Goal: Task Accomplishment & Management: Manage account settings

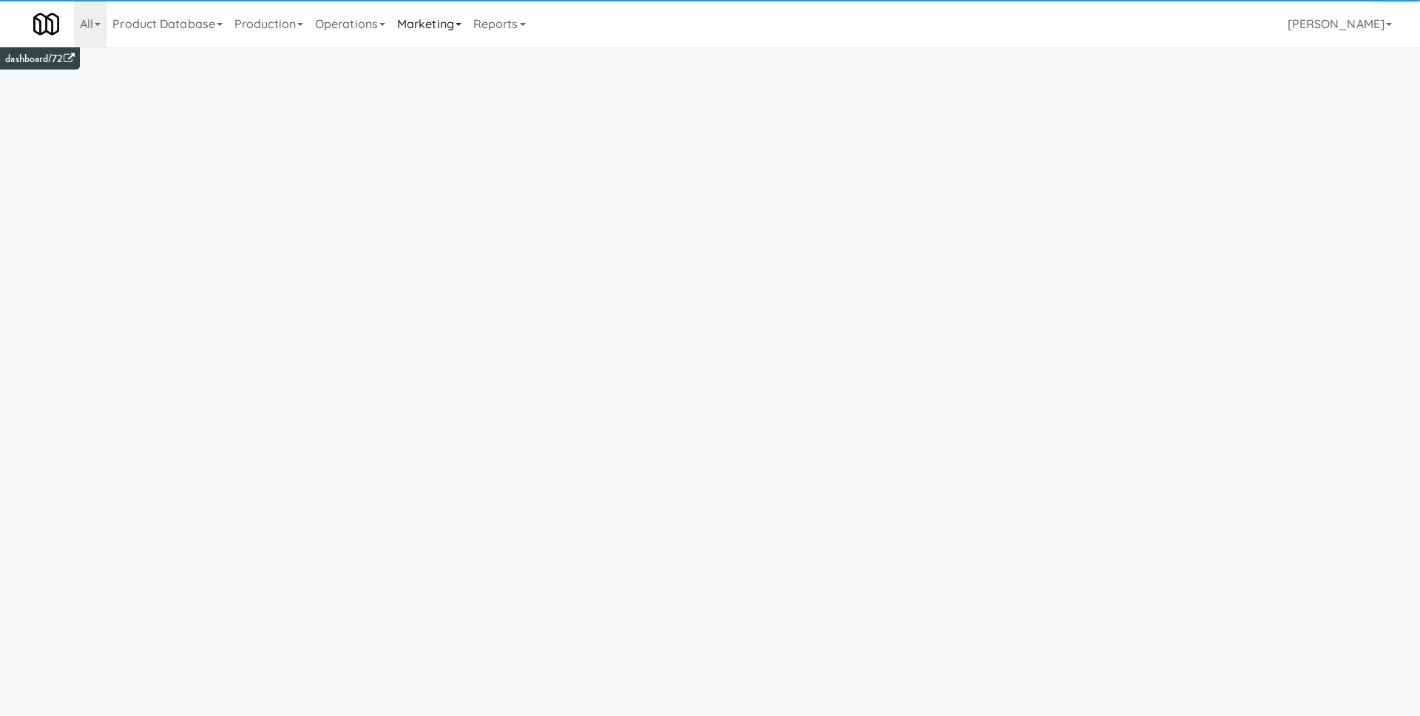
click at [431, 31] on link "Marketing" at bounding box center [429, 23] width 76 height 47
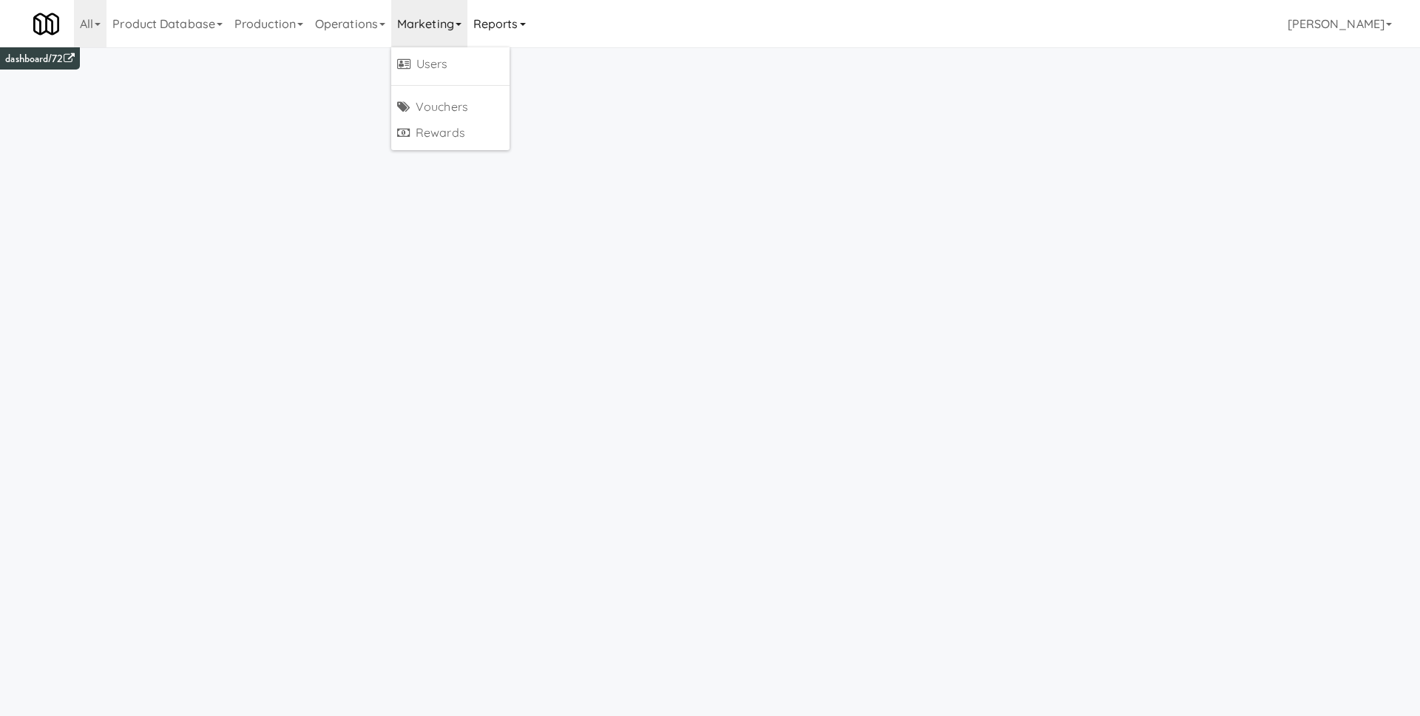
click at [514, 38] on link "Reports" at bounding box center [499, 23] width 64 height 47
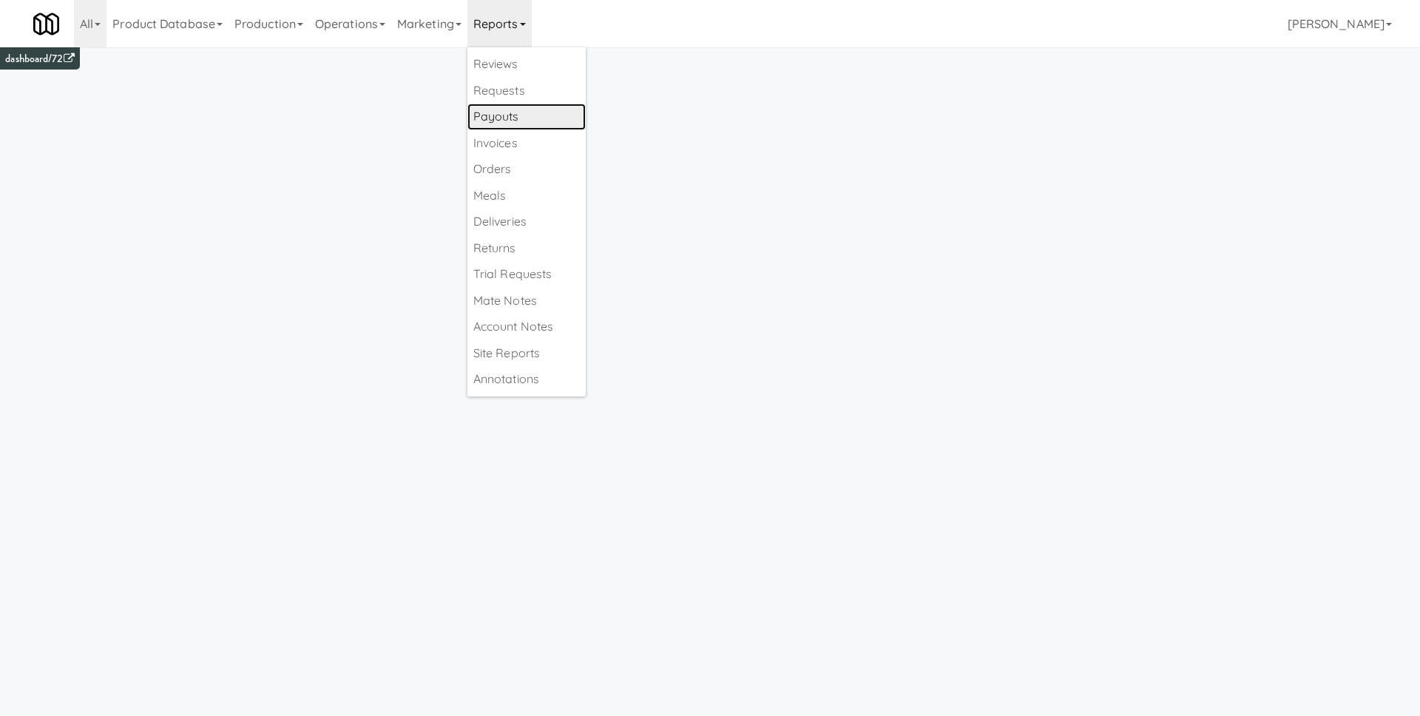
click at [523, 113] on link "Payouts" at bounding box center [526, 117] width 118 height 27
click at [507, 27] on link "Reports" at bounding box center [499, 23] width 64 height 47
click at [529, 111] on link "Payouts" at bounding box center [526, 117] width 118 height 27
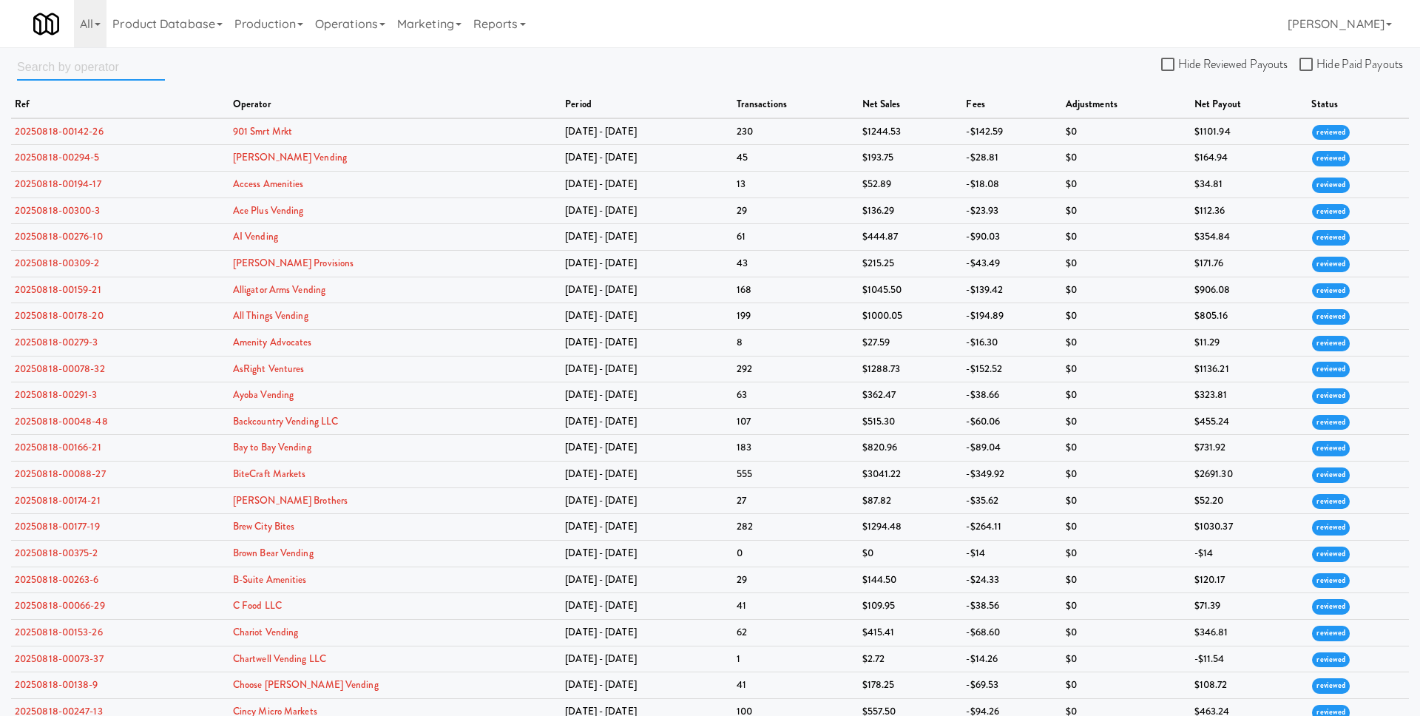
click at [135, 59] on input "text" at bounding box center [91, 66] width 148 height 27
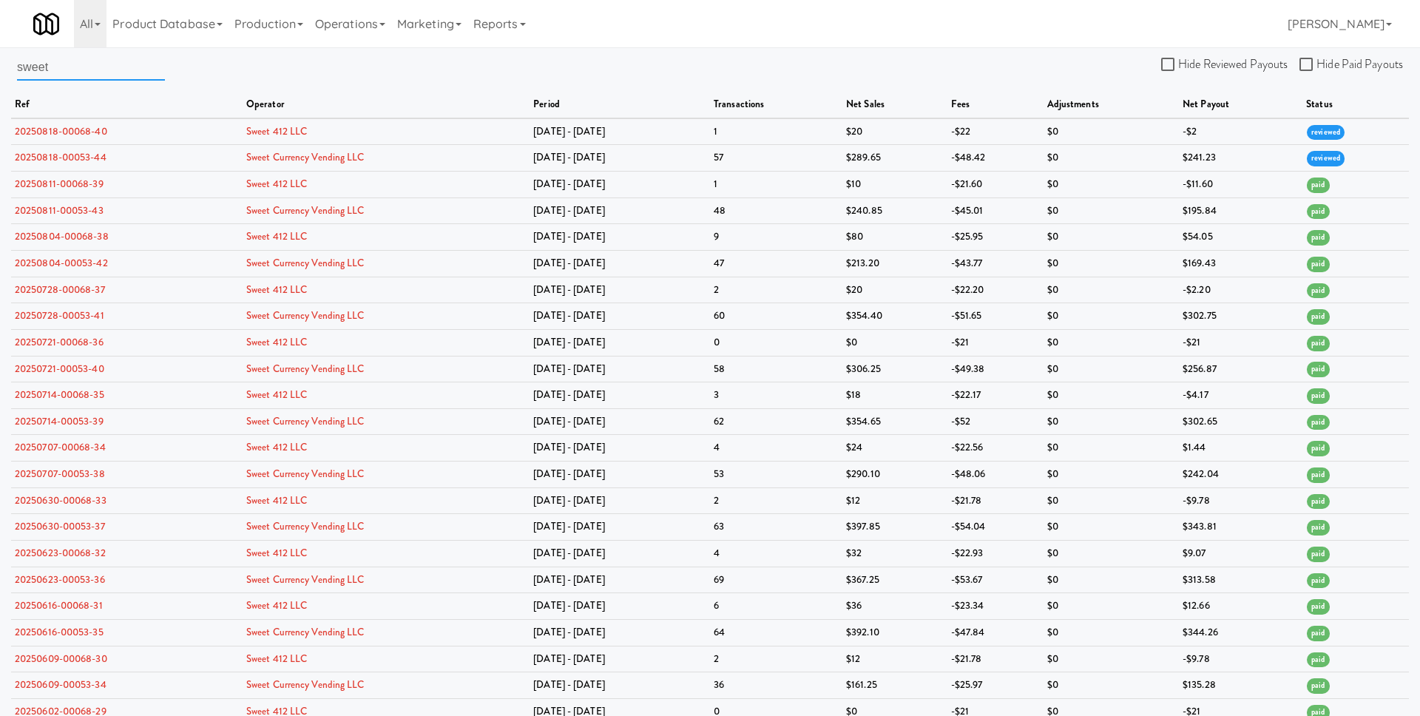
type input "sweet"
click at [522, 81] on div "sweet Hide Reviewed Payouts Hide Paid Payouts ref operator period transactions …" at bounding box center [710, 613] width 1420 height 1120
click at [84, 155] on link "20250818-00053-44" at bounding box center [61, 157] width 92 height 14
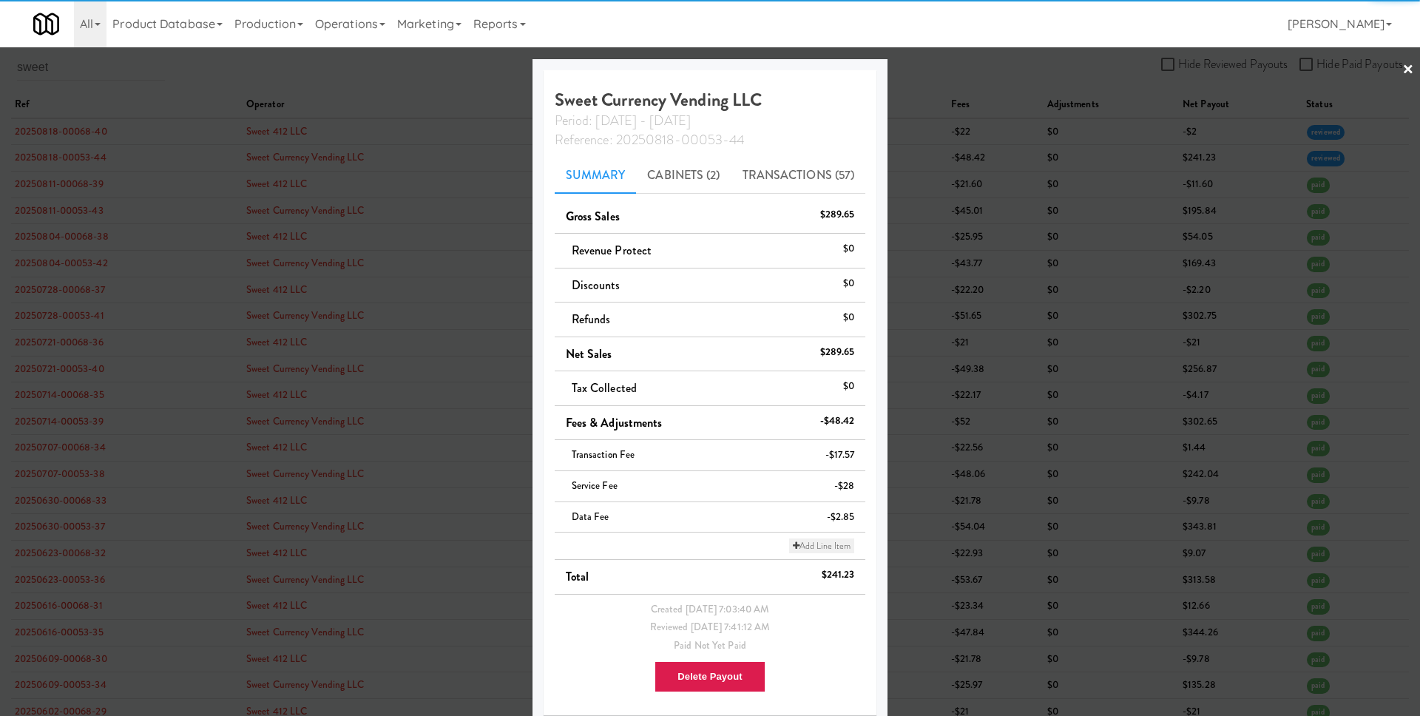
click at [811, 540] on link "Add Line Item" at bounding box center [821, 545] width 65 height 15
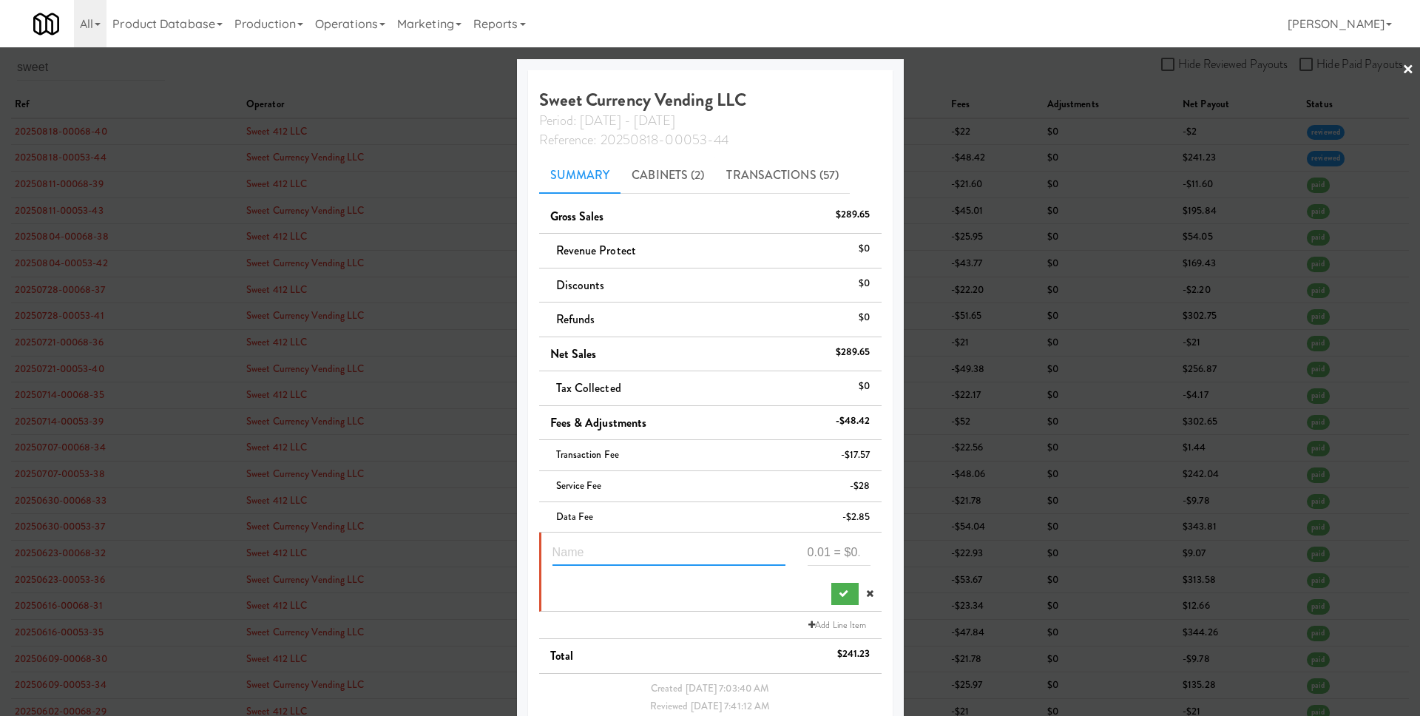
click at [665, 553] on input "text" at bounding box center [669, 551] width 233 height 27
click at [808, 560] on input "number" at bounding box center [839, 551] width 63 height 27
click at [671, 553] on input "text" at bounding box center [669, 551] width 233 height 27
click at [819, 557] on input "number" at bounding box center [839, 551] width 63 height 27
click at [829, 548] on input "number" at bounding box center [839, 551] width 63 height 27
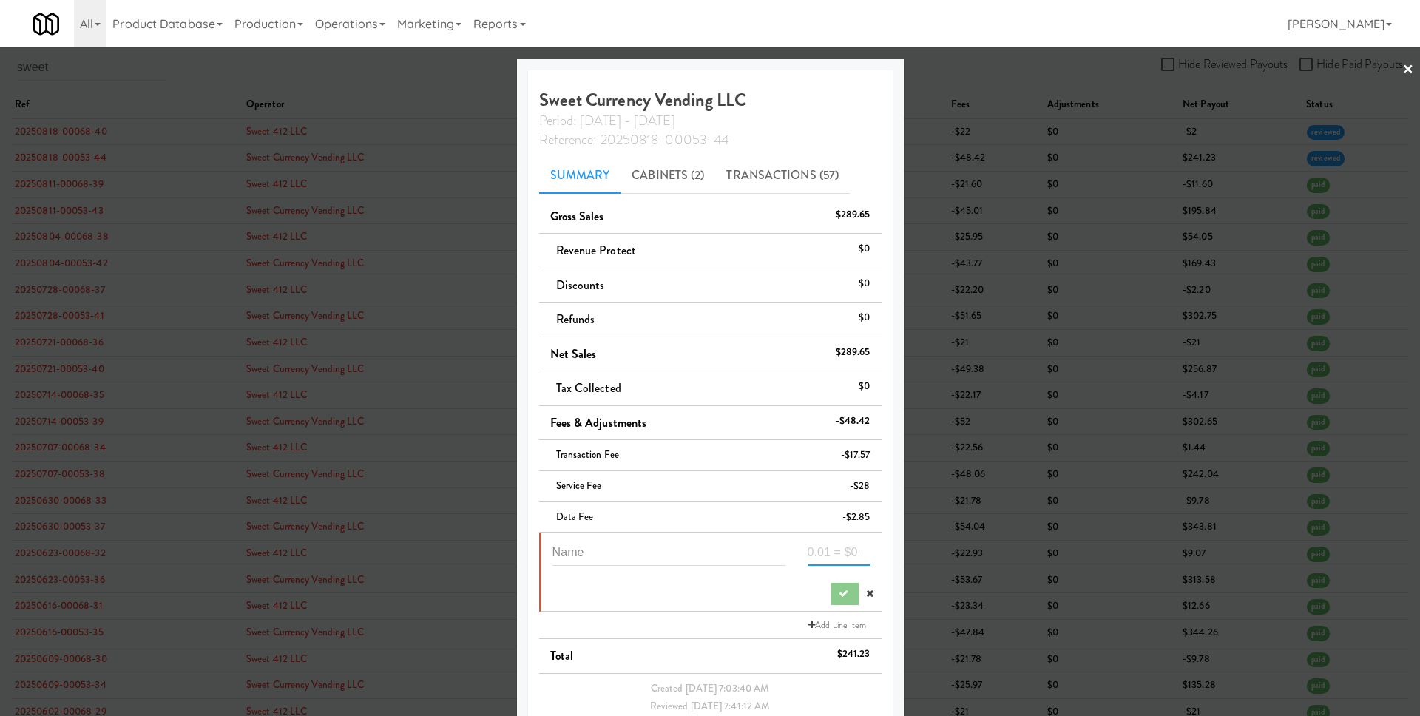
paste input "34.29"
type input "34.29"
click at [686, 555] on input "text" at bounding box center [669, 551] width 233 height 27
click at [860, 587] on link at bounding box center [870, 594] width 22 height 22
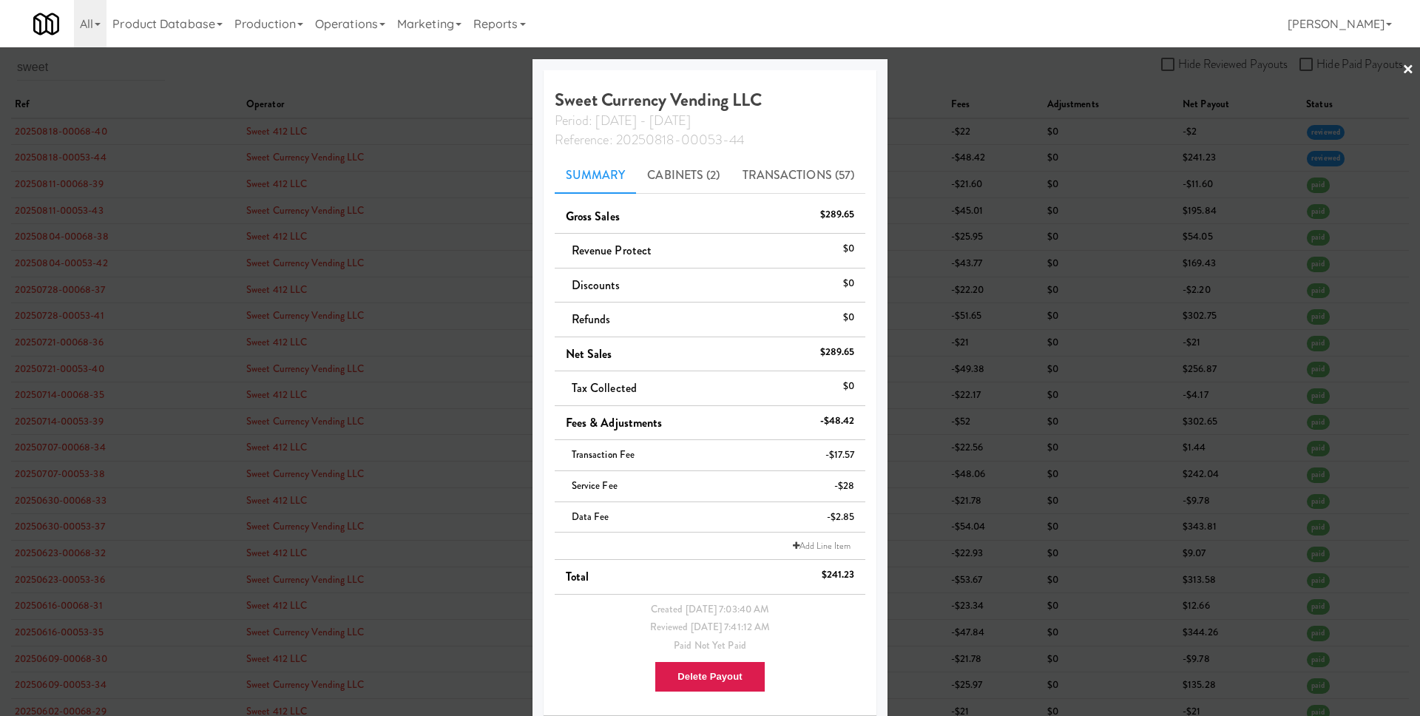
click at [992, 391] on div at bounding box center [710, 358] width 1420 height 716
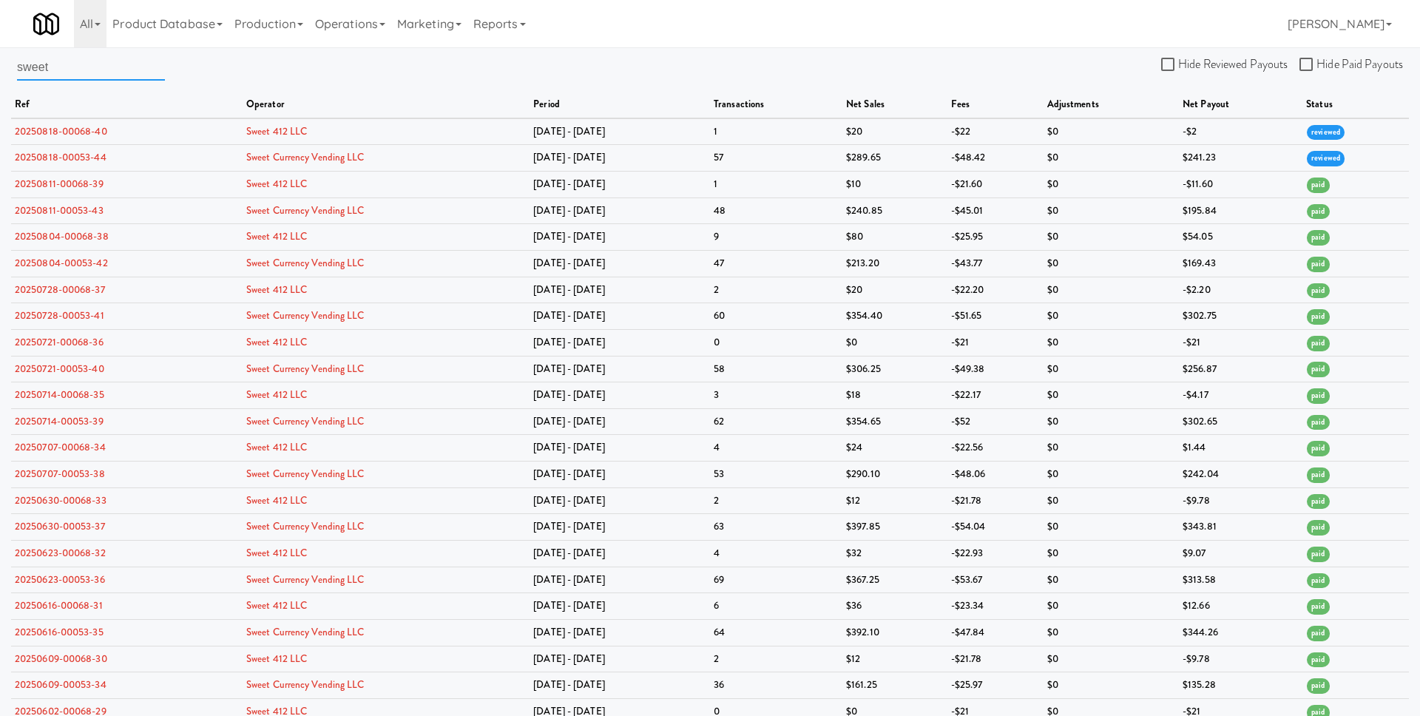
click at [102, 69] on input "sweet" at bounding box center [91, 66] width 148 height 27
paste input "Citywide Vendors"
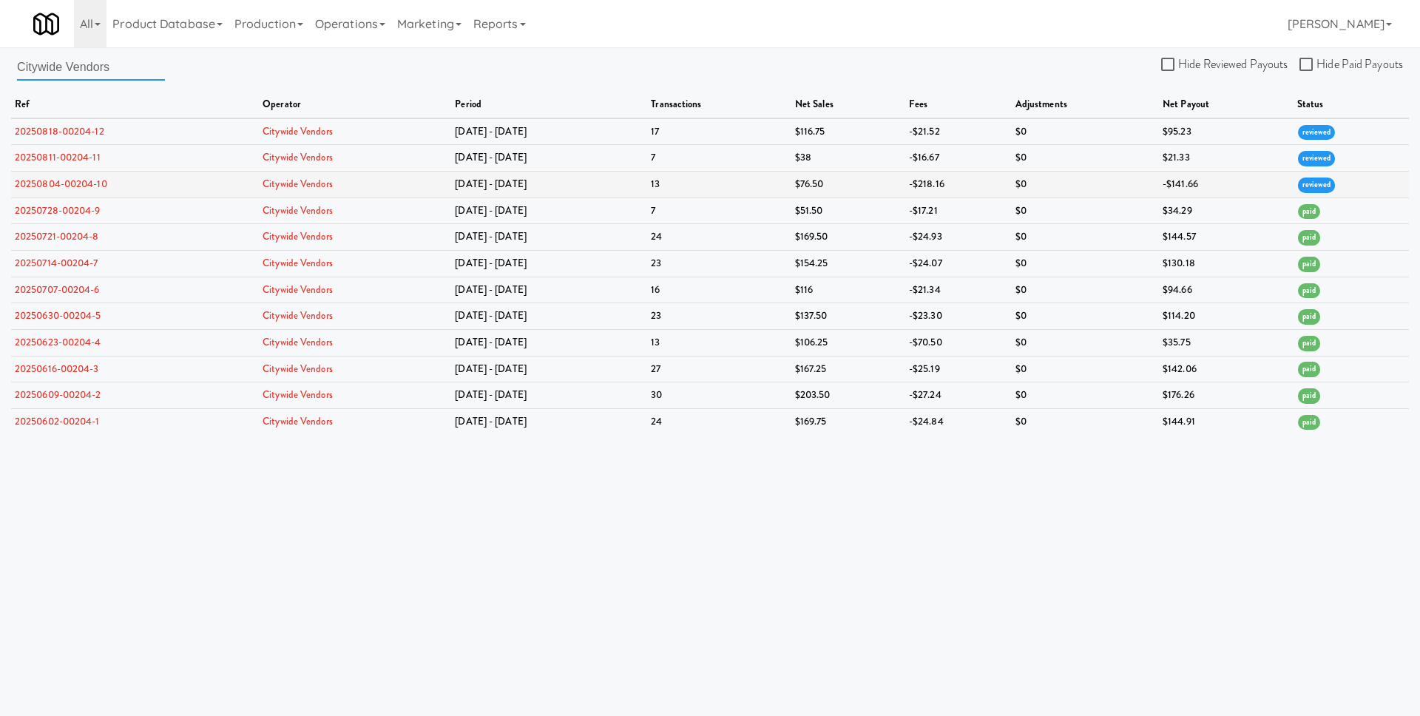
type input "Citywide Vendors"
click at [46, 182] on link "20250804-00204-10" at bounding box center [61, 184] width 92 height 14
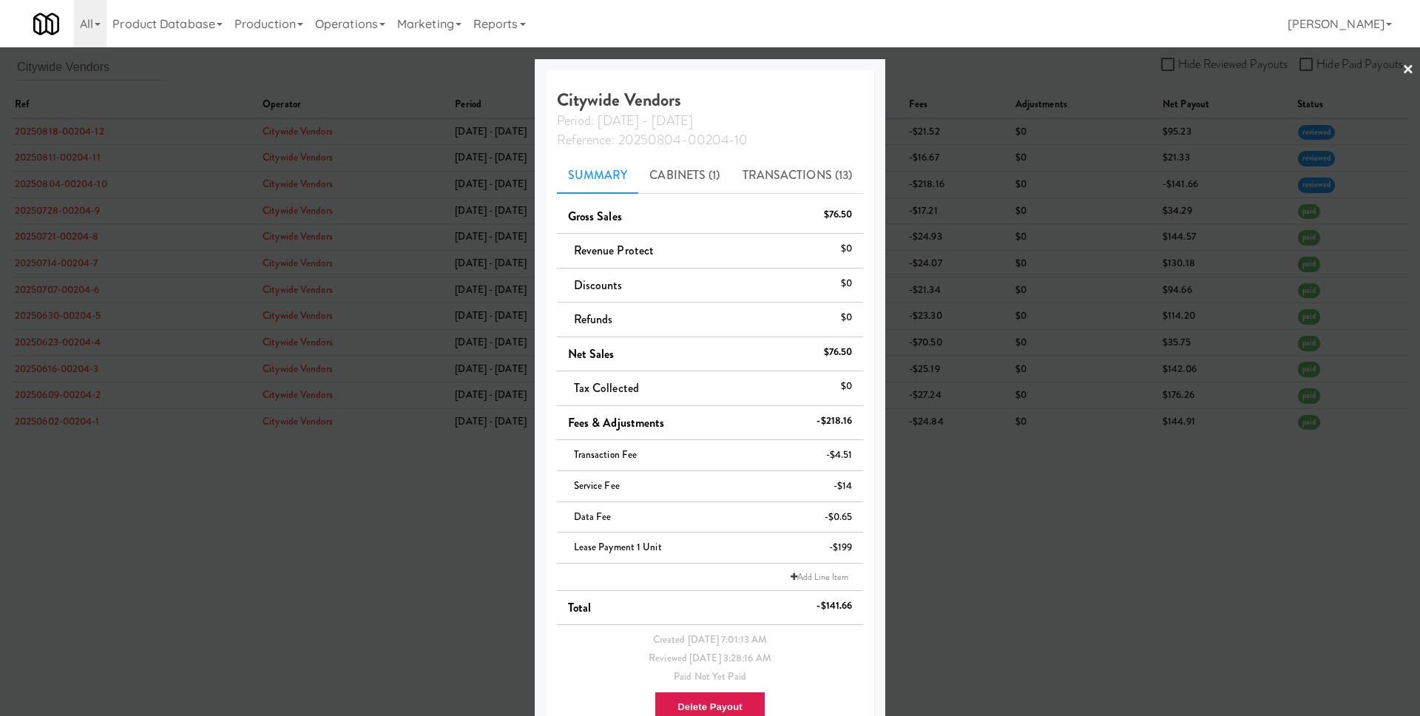
click at [112, 211] on div at bounding box center [710, 358] width 1420 height 716
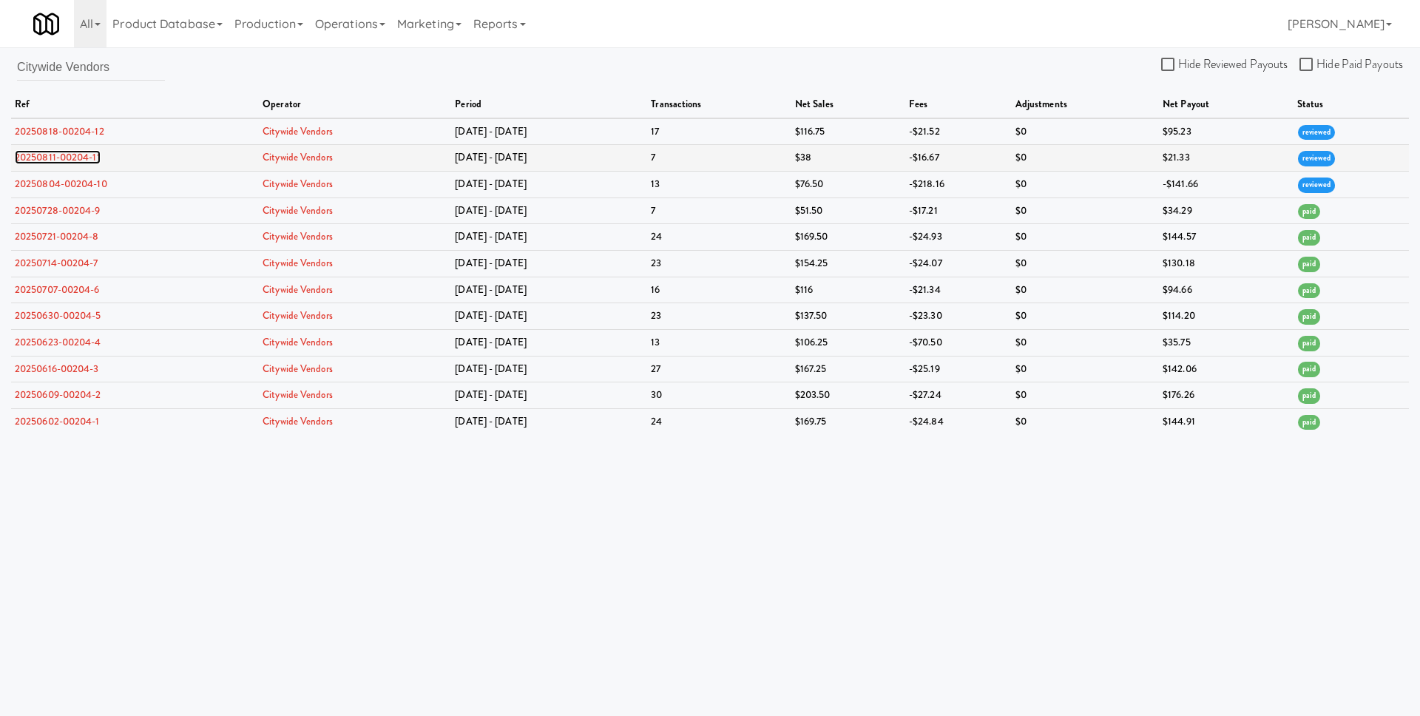
click at [92, 160] on link "20250811-00204-11" at bounding box center [58, 157] width 86 height 14
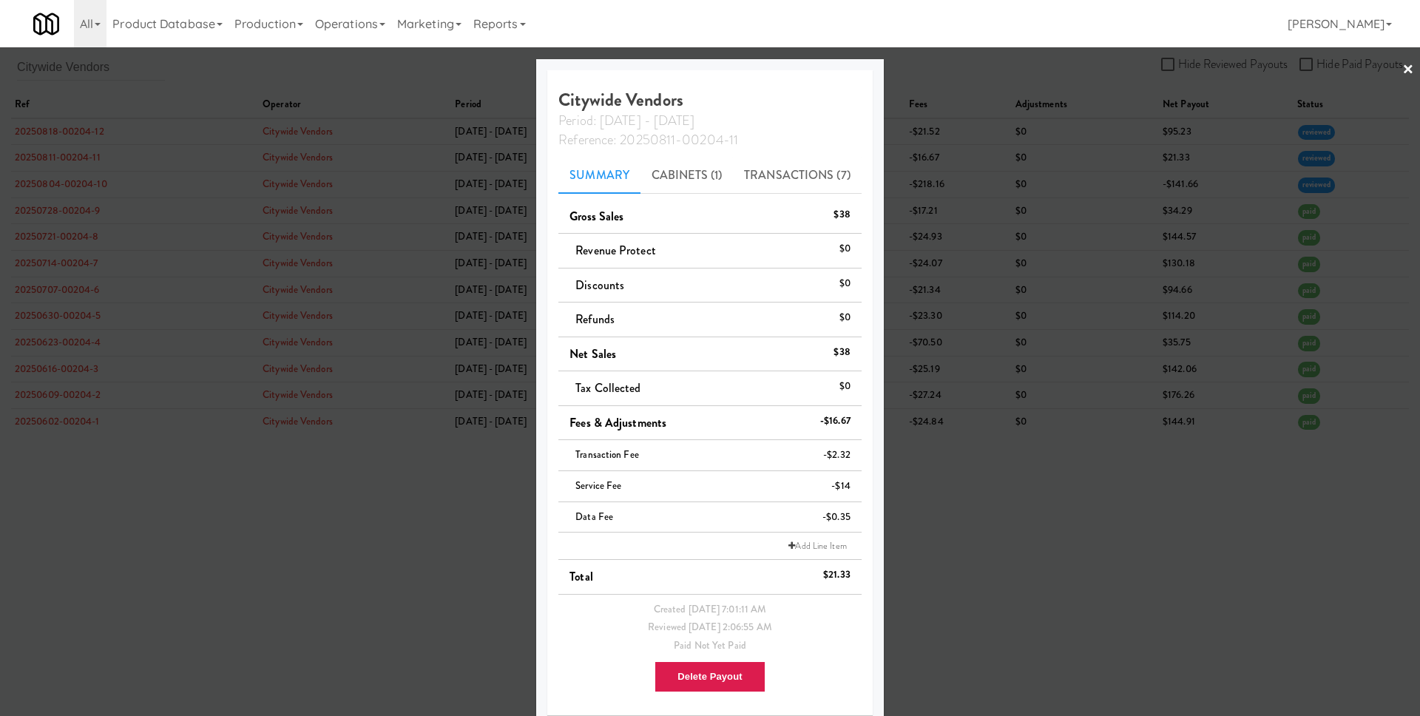
click at [98, 174] on div at bounding box center [710, 358] width 1420 height 716
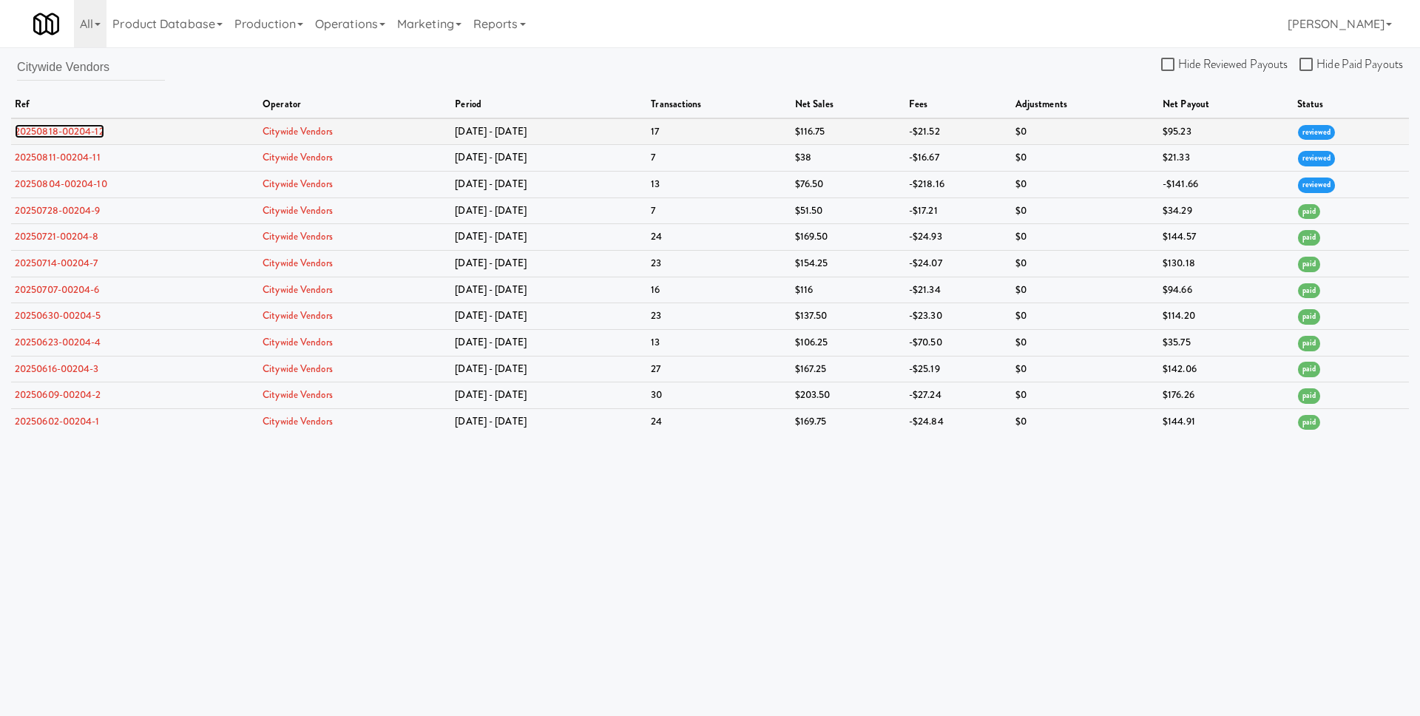
click at [89, 131] on link "20250818-00204-12" at bounding box center [59, 131] width 89 height 14
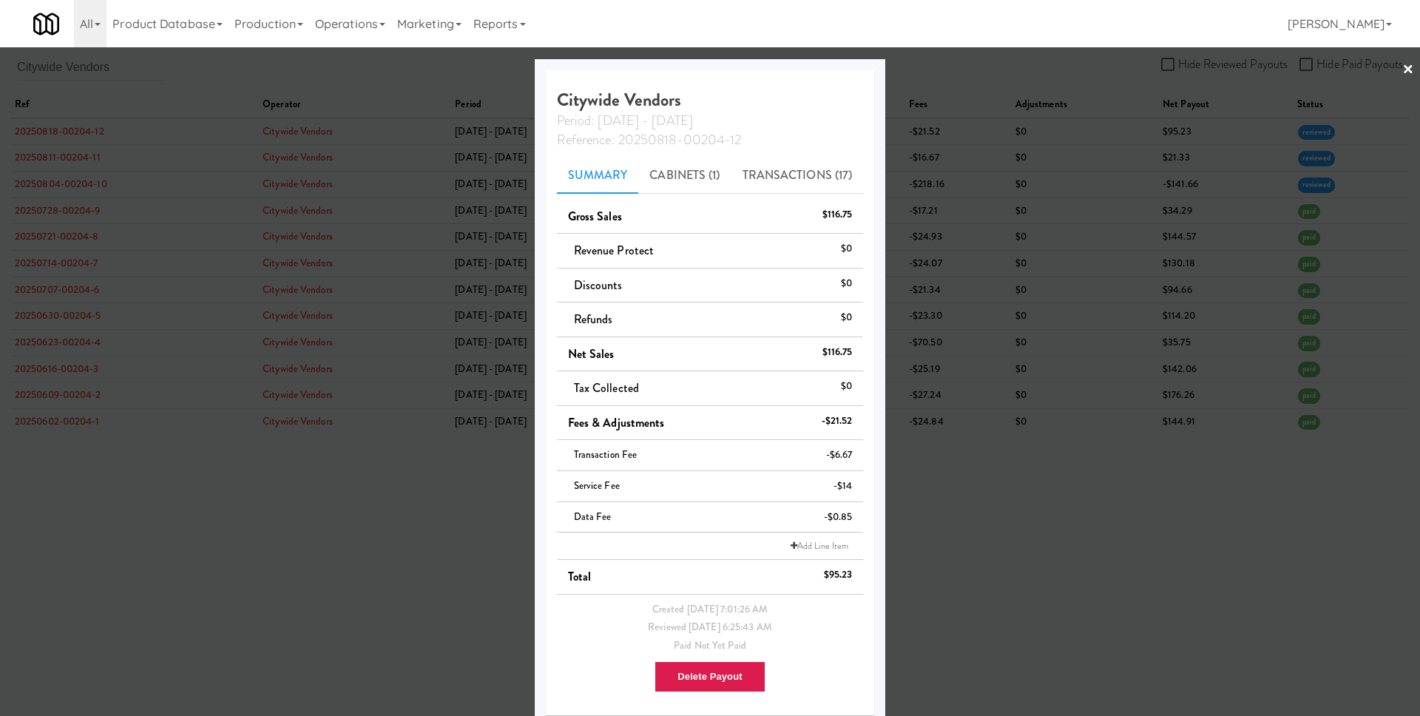
click at [198, 192] on div at bounding box center [710, 358] width 1420 height 716
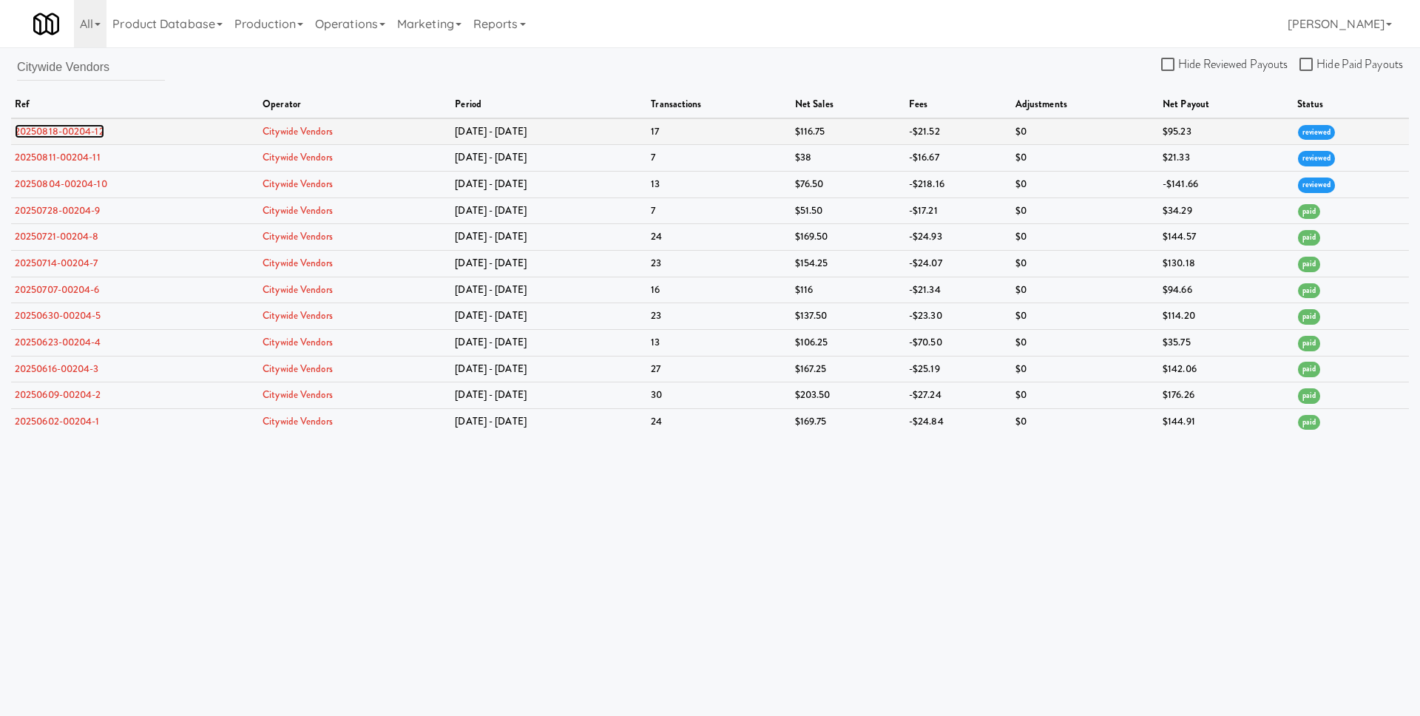
click at [92, 130] on link "20250818-00204-12" at bounding box center [59, 131] width 89 height 14
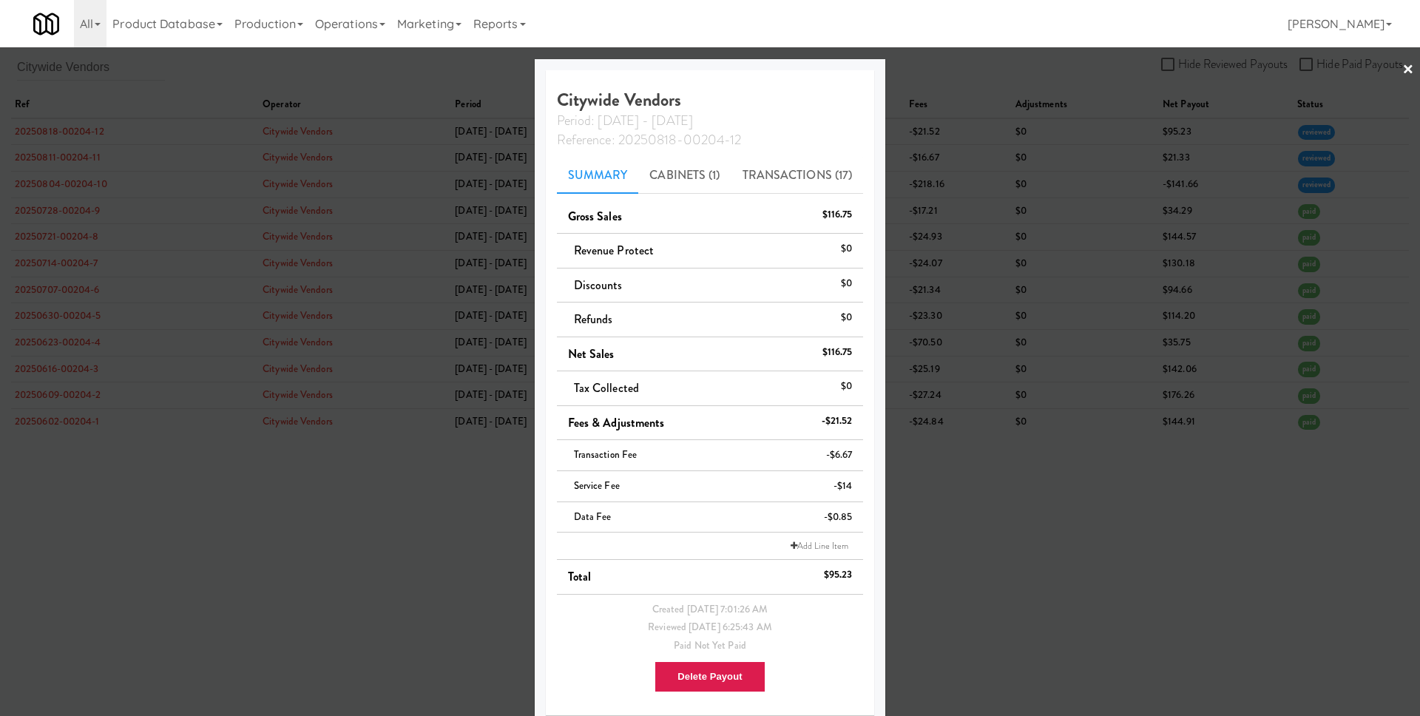
click at [844, 488] on div "-$14" at bounding box center [843, 486] width 18 height 18
click at [808, 552] on link "Add Line Item" at bounding box center [819, 545] width 65 height 15
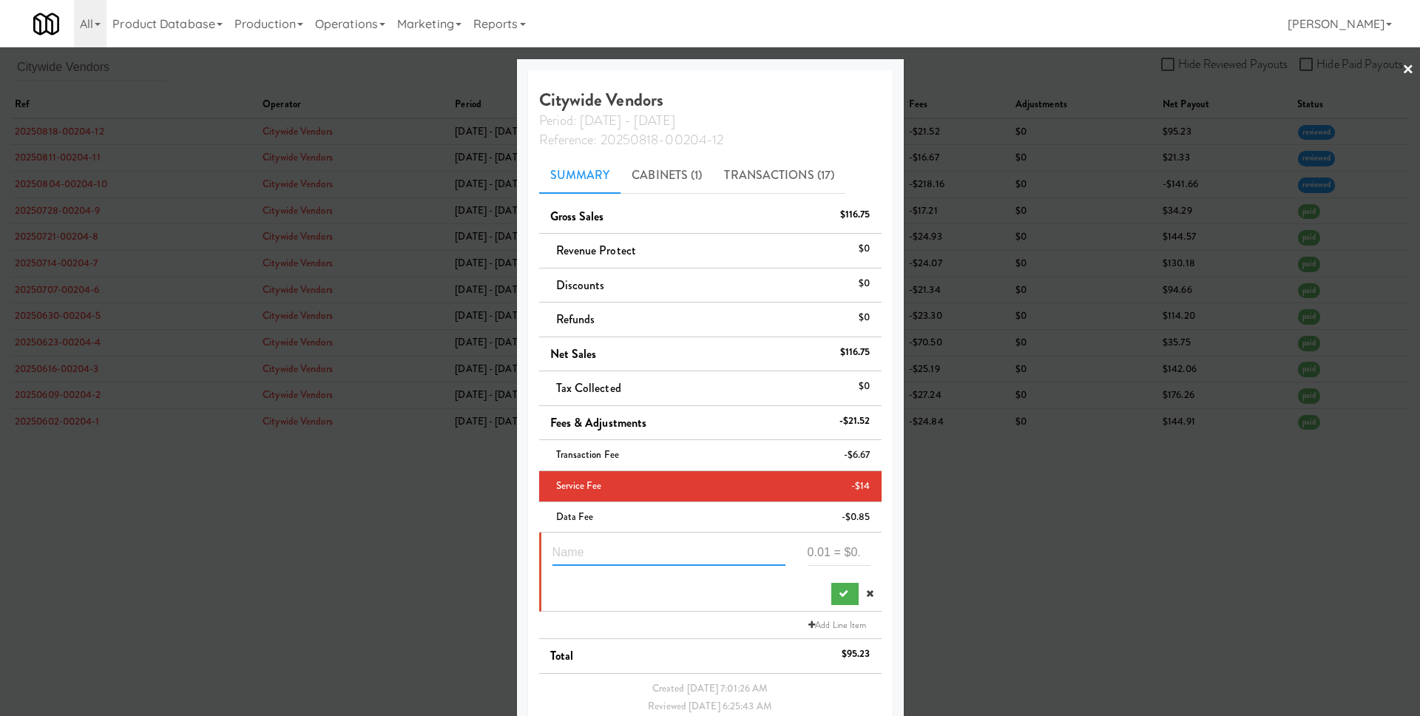
click at [649, 541] on input "text" at bounding box center [669, 551] width 233 height 27
type input "Waive SaaS"
click at [838, 558] on input "number" at bounding box center [839, 551] width 63 height 27
type input "14"
click at [840, 586] on button "submit" at bounding box center [844, 594] width 27 height 22
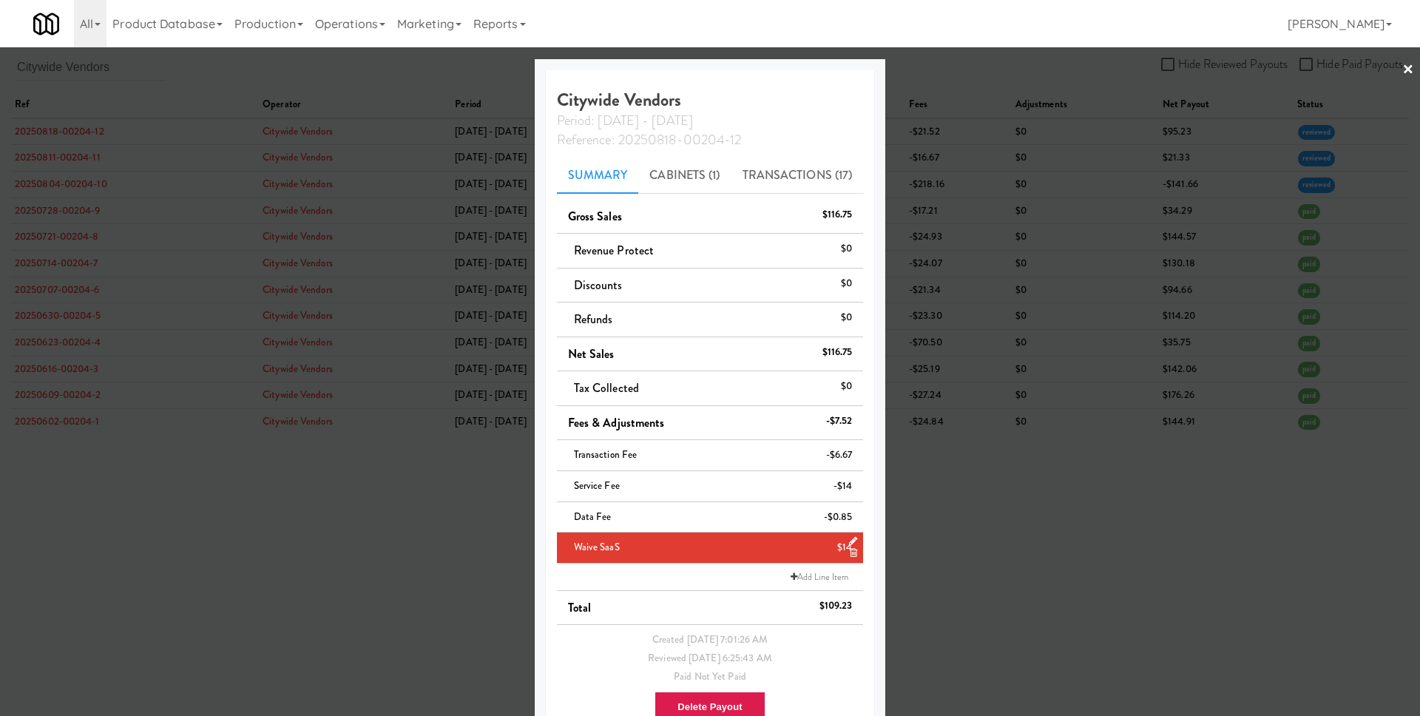
click at [986, 630] on div at bounding box center [710, 358] width 1420 height 716
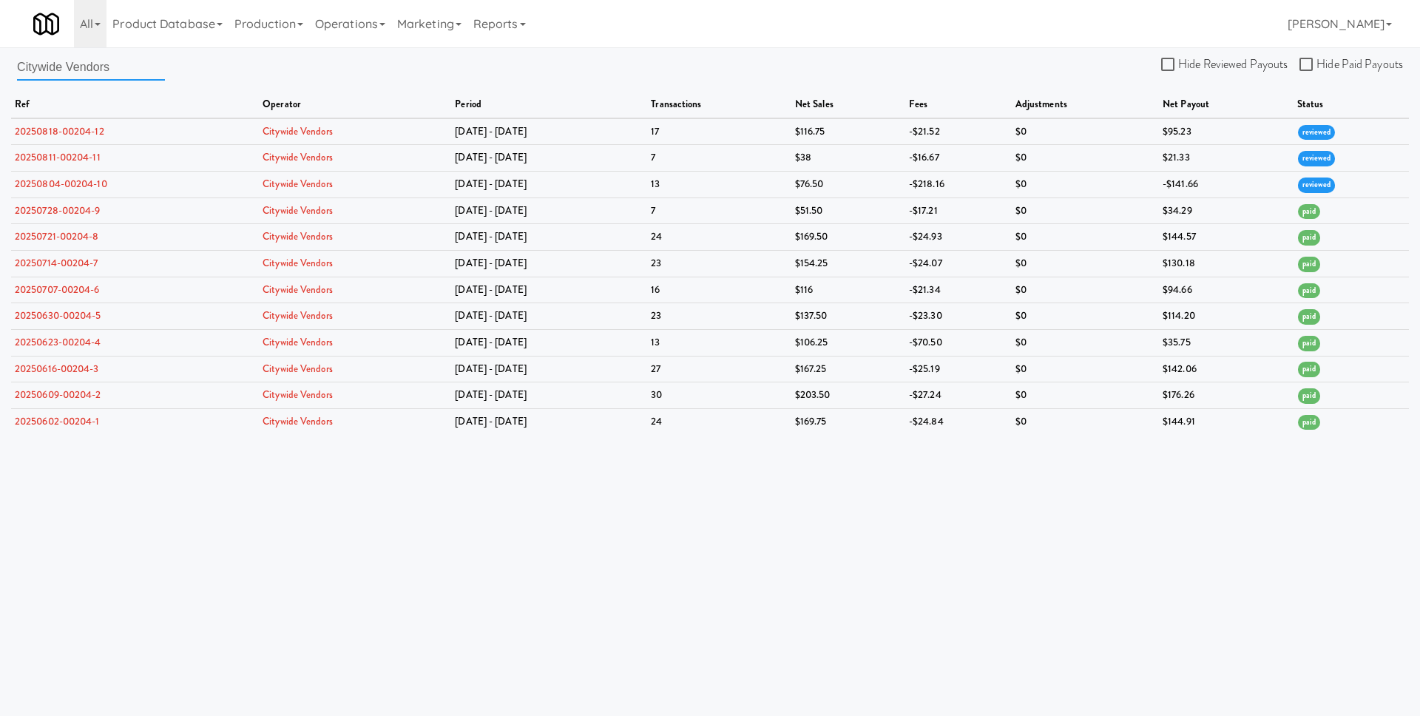
click at [102, 59] on input "Citywide Vendors" at bounding box center [91, 66] width 148 height 27
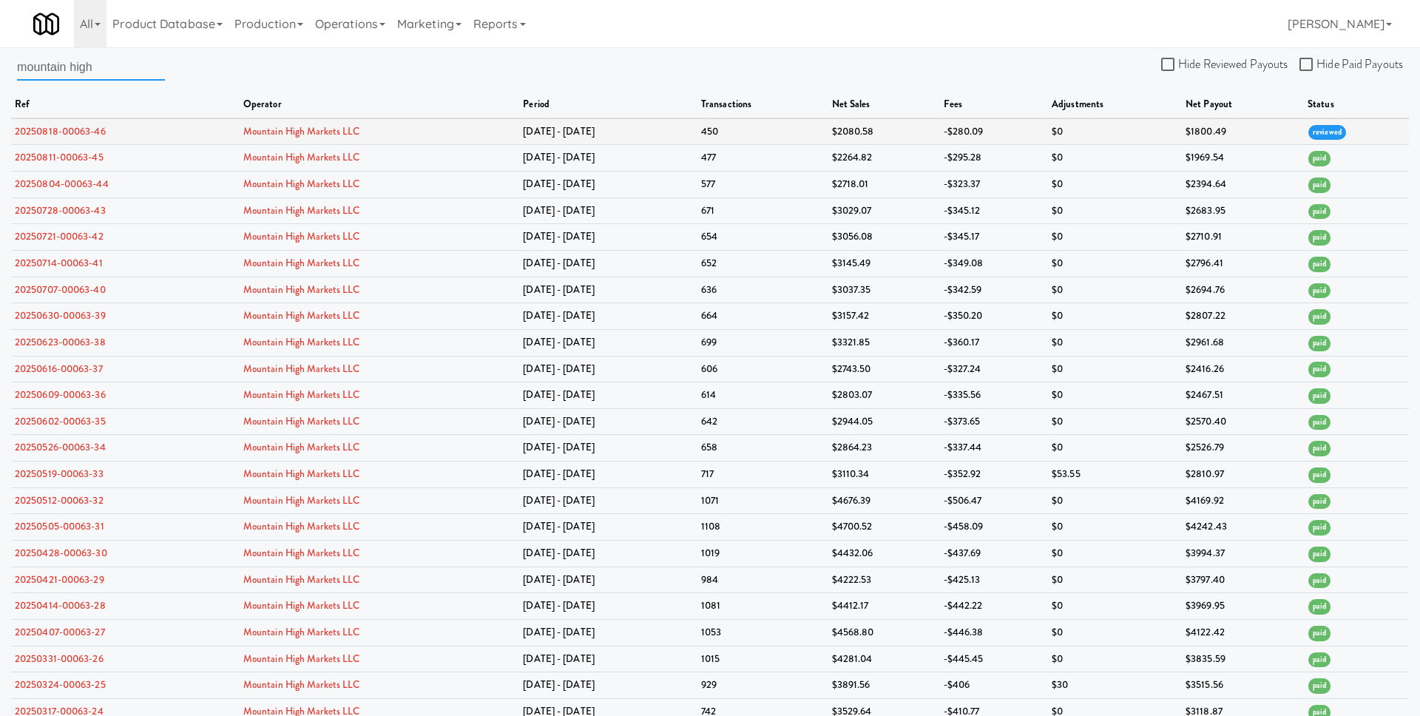
type input "mountain high"
click at [84, 126] on link "20250818-00063-46" at bounding box center [60, 131] width 91 height 14
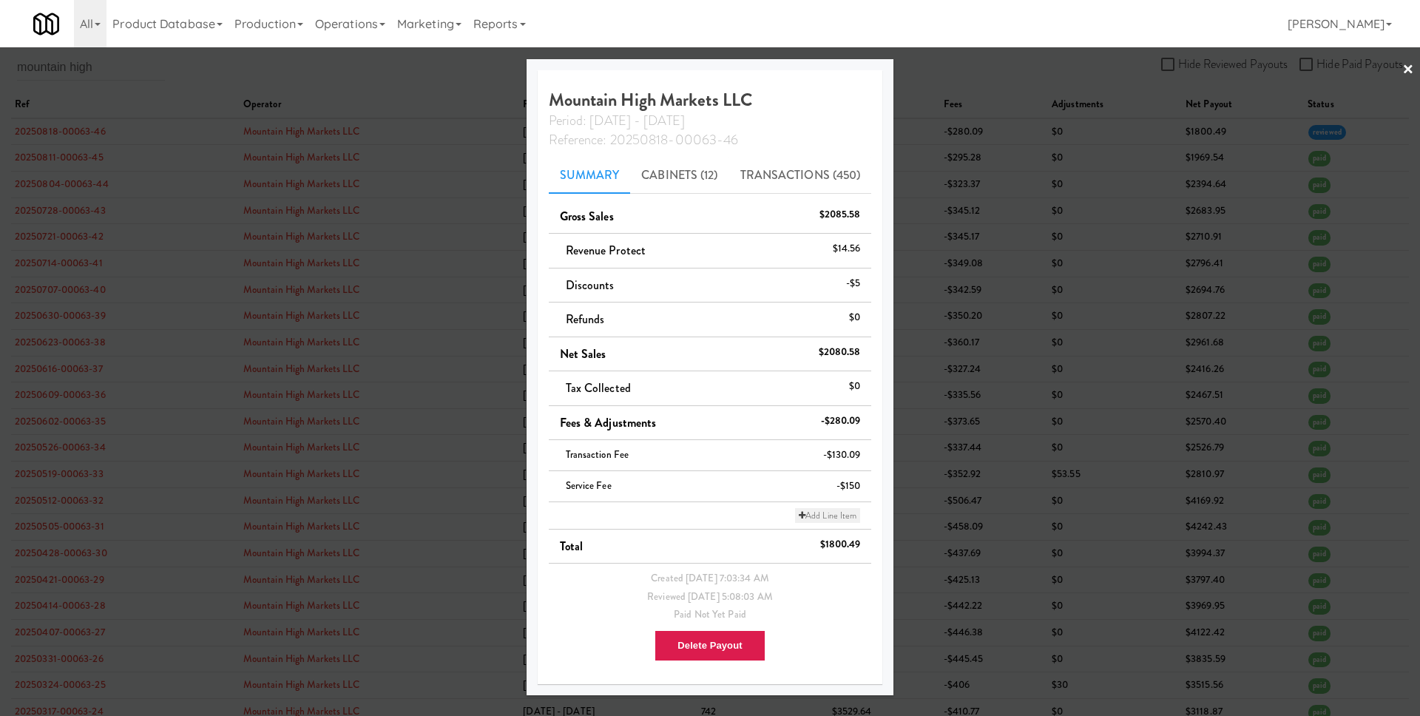
click at [825, 516] on link "Add Line Item" at bounding box center [827, 515] width 65 height 15
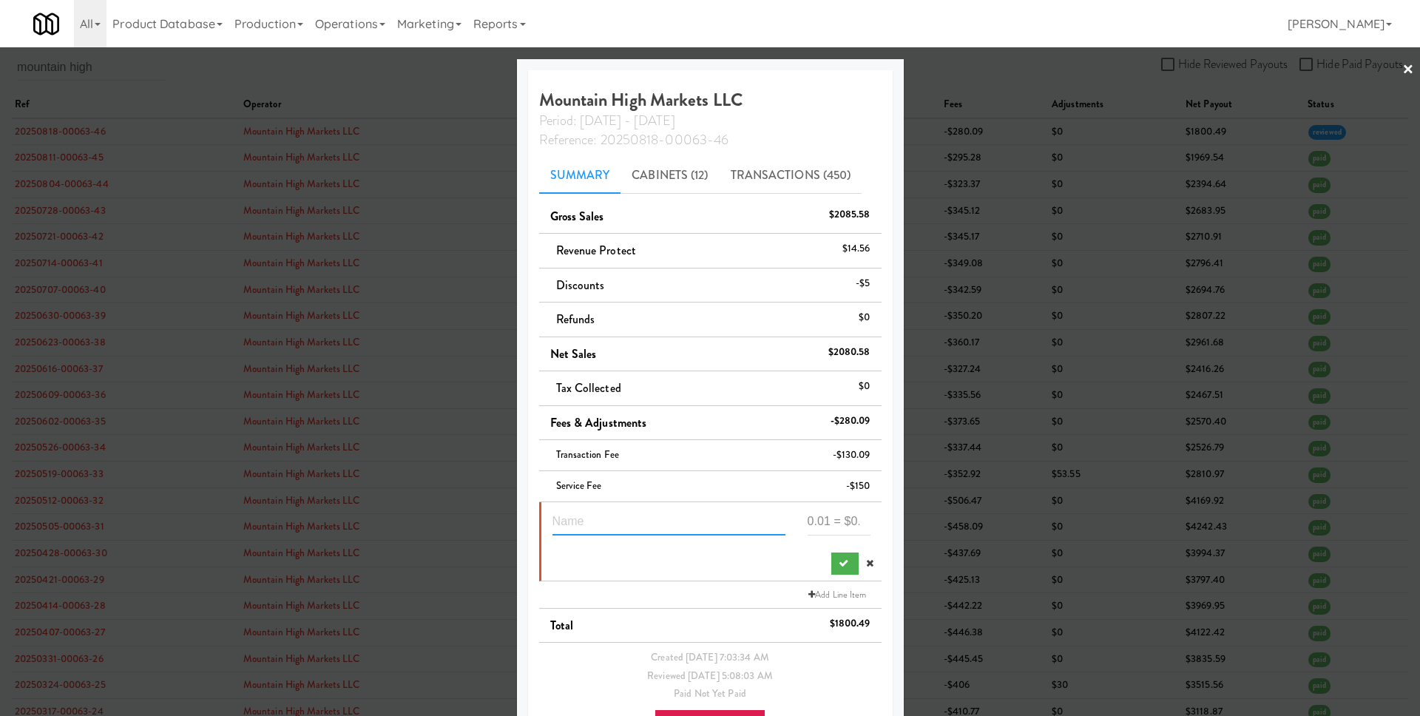
click at [651, 517] on input "text" at bounding box center [669, 521] width 233 height 27
type input "Waive Service Fee"
paste input "60"
type input "60"
click at [839, 561] on icon "submit" at bounding box center [844, 563] width 10 height 10
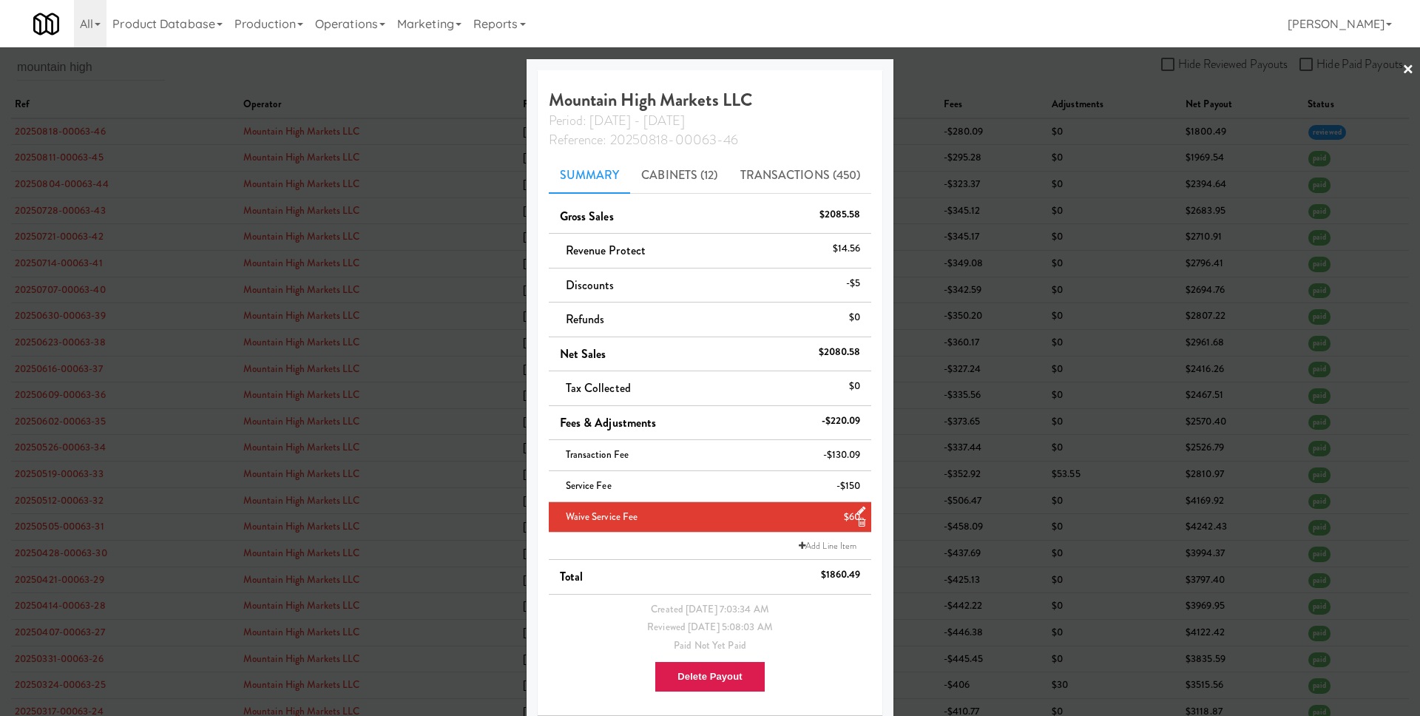
click at [957, 553] on div at bounding box center [710, 358] width 1420 height 716
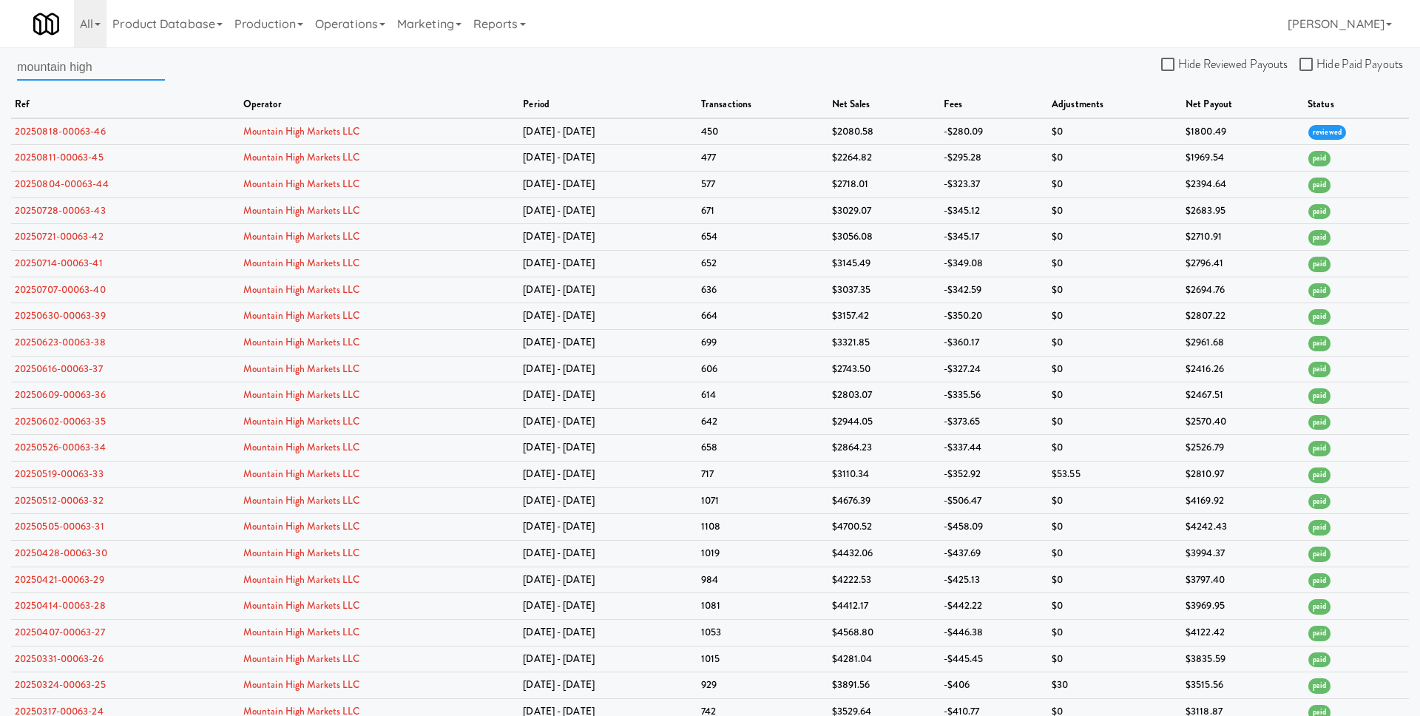
click at [118, 67] on input "mountain high" at bounding box center [91, 66] width 148 height 27
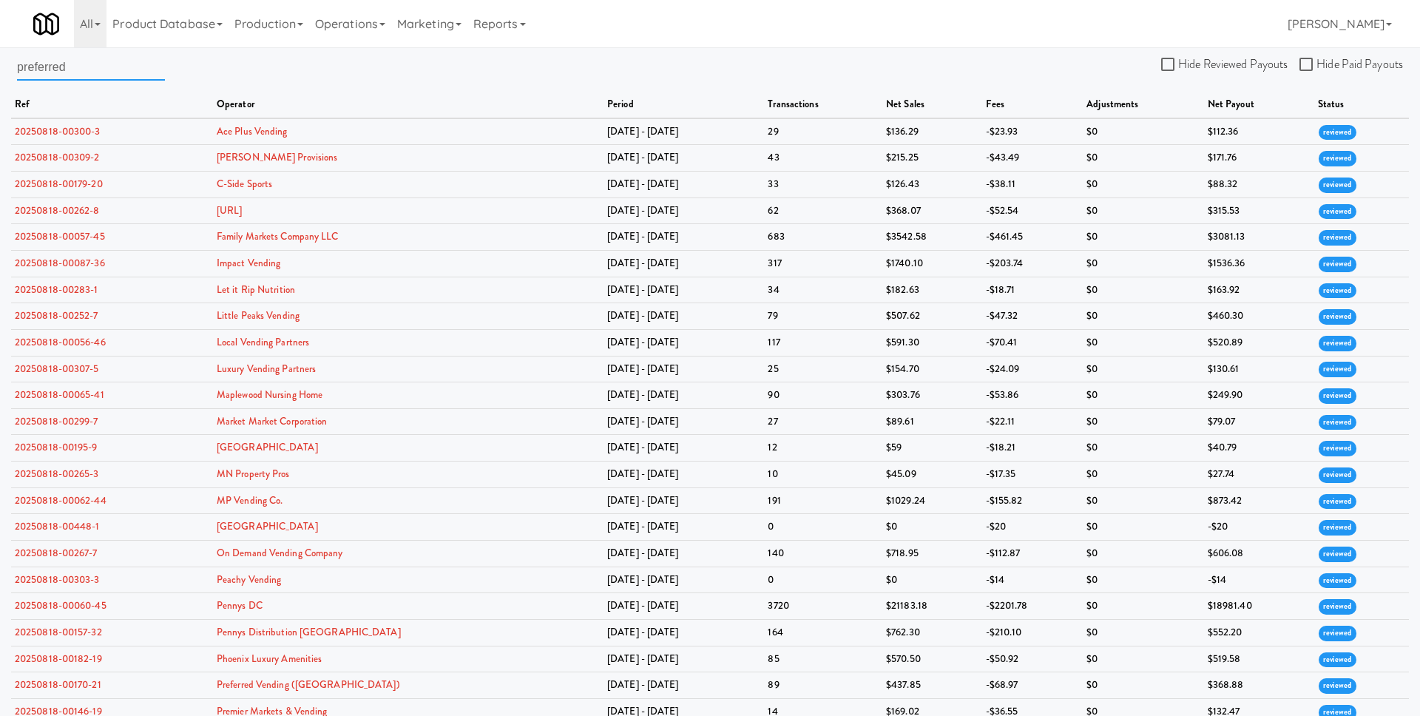
type input "preferred"
